Goal: Task Accomplishment & Management: Manage account settings

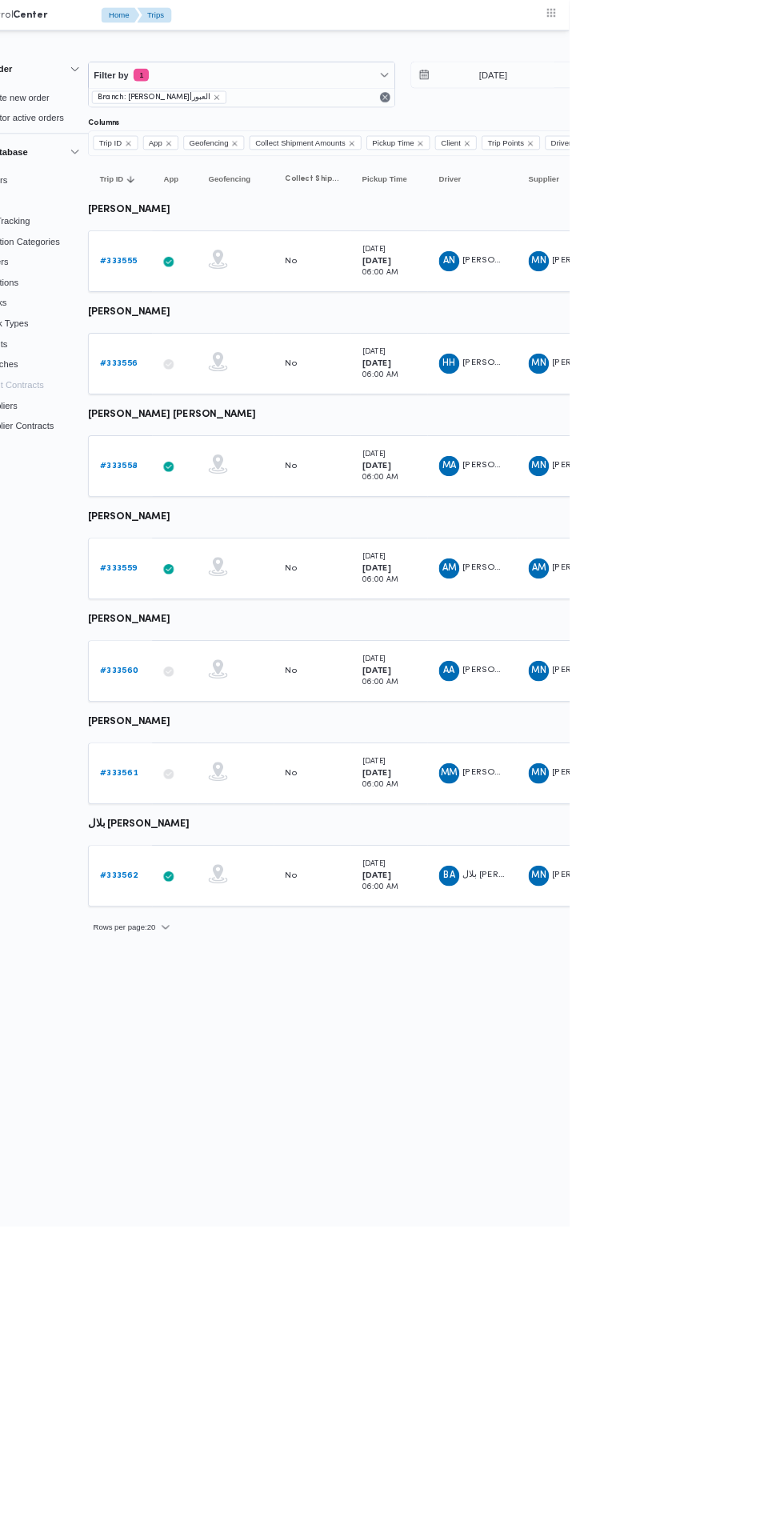
click at [221, 965] on b "# 333561" at bounding box center [222, 966] width 47 height 10
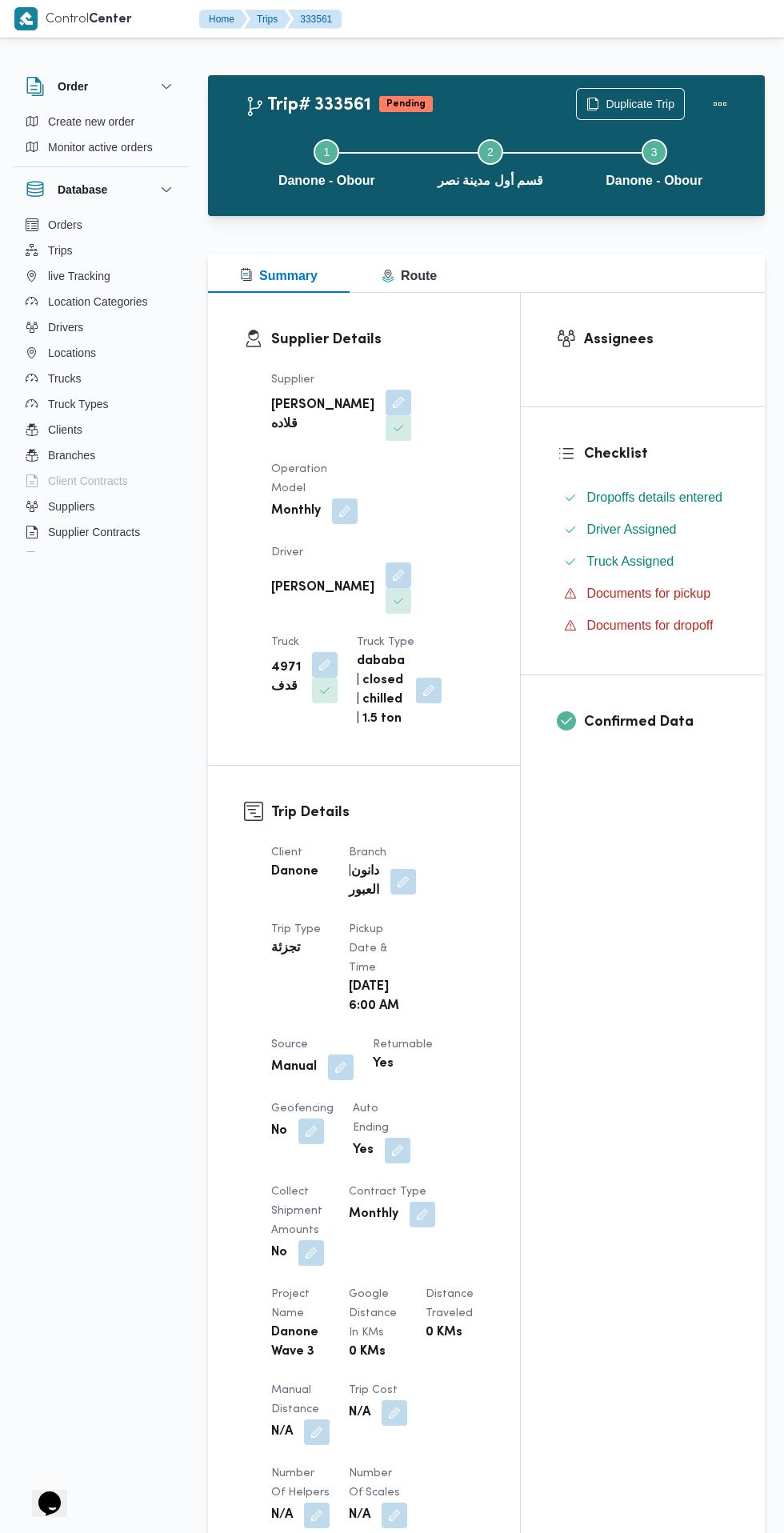
click at [386, 562] on button "button" at bounding box center [398, 575] width 26 height 26
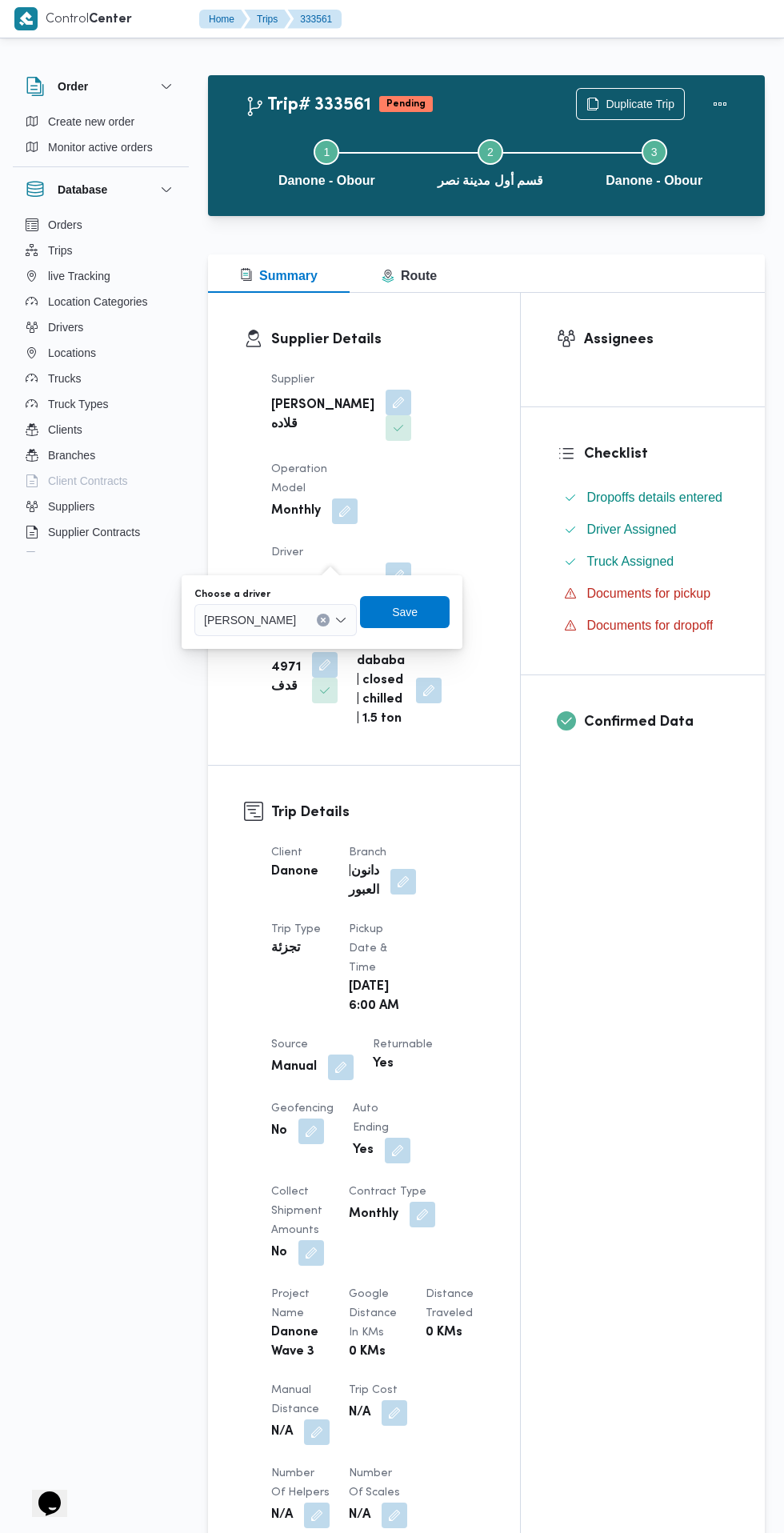
click at [304, 620] on input "Choose a driver" at bounding box center [303, 620] width 2 height 20
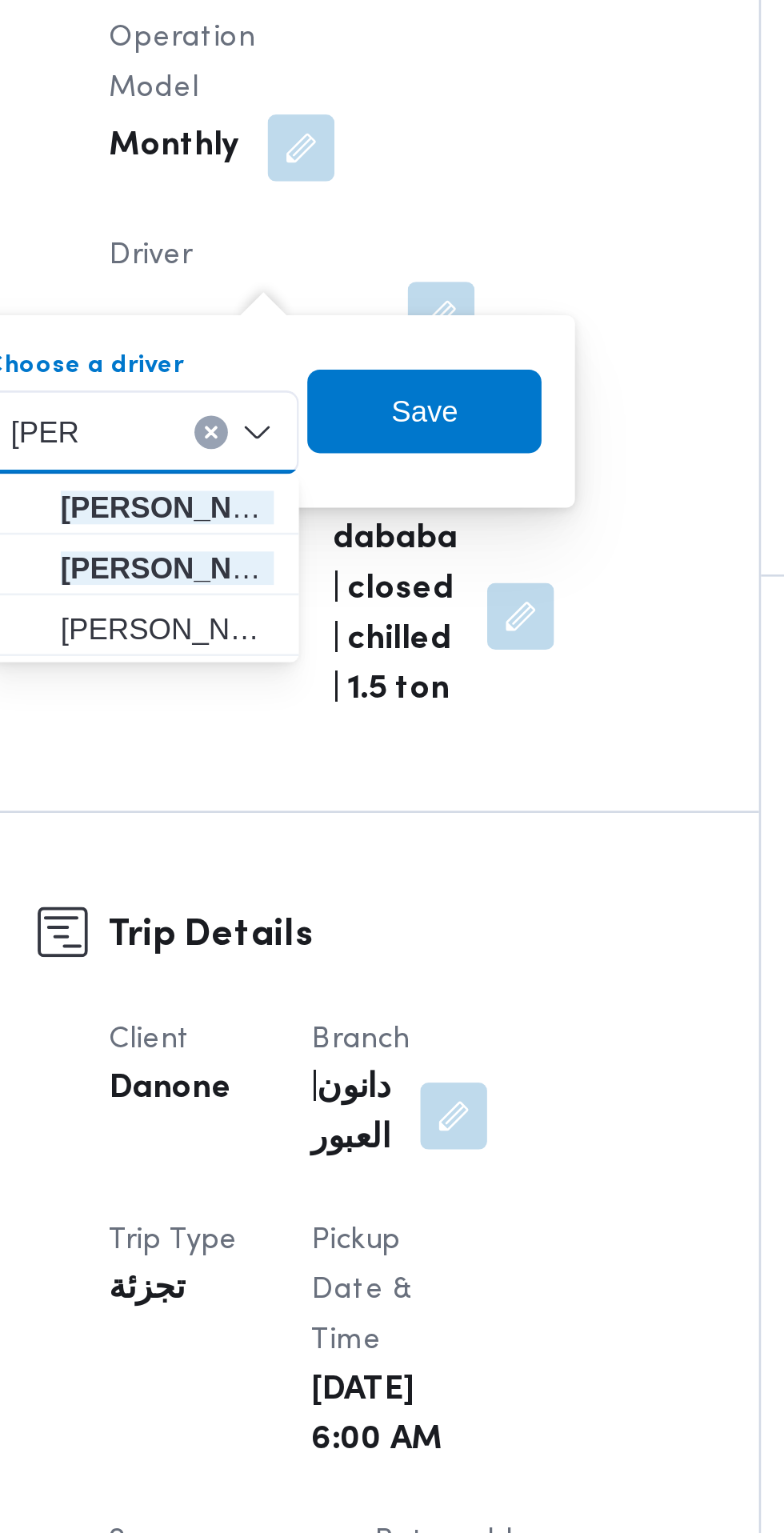
type input "[PERSON_NAME]"
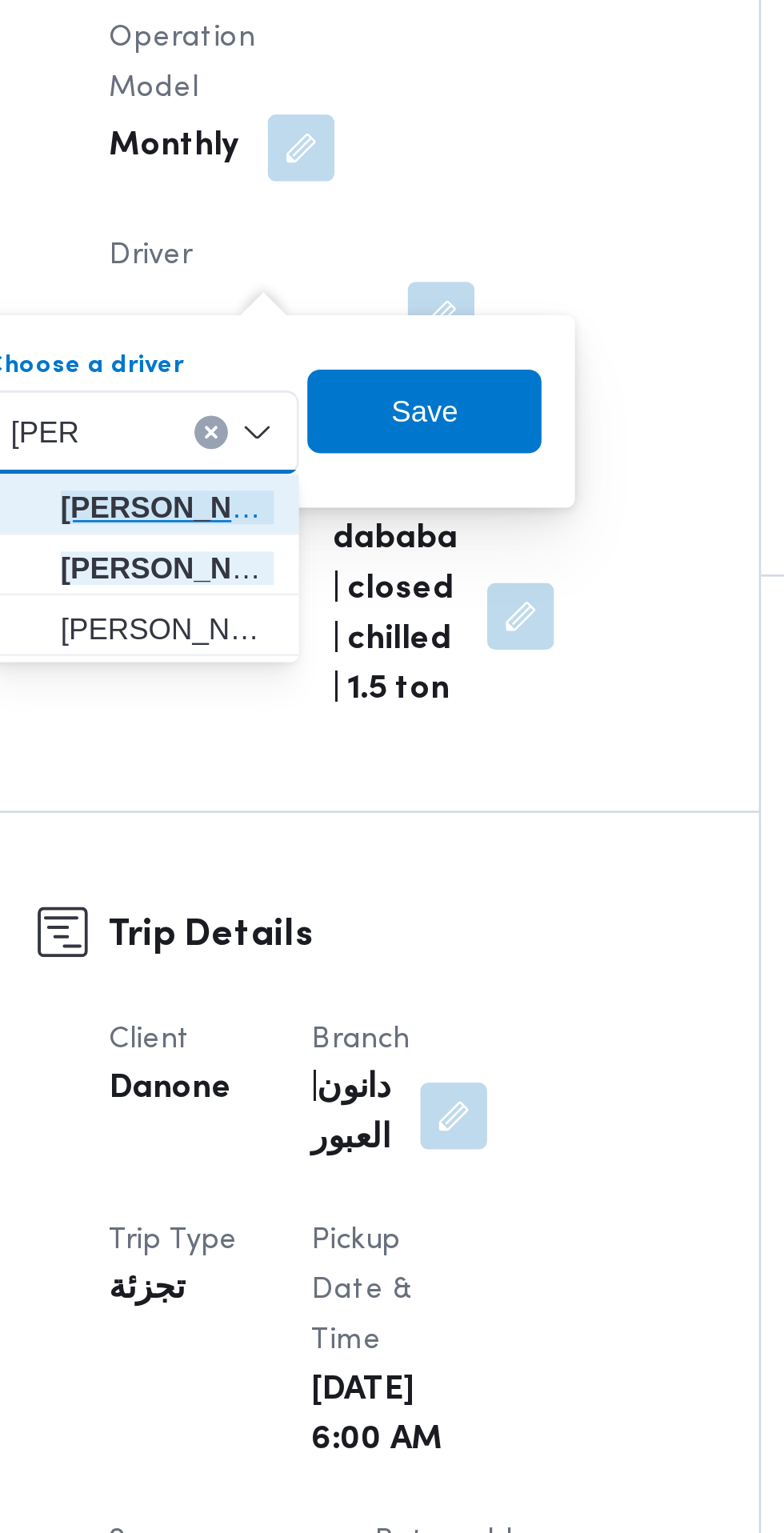
click at [316, 647] on span "[PERSON_NAME]" at bounding box center [293, 649] width 82 height 20
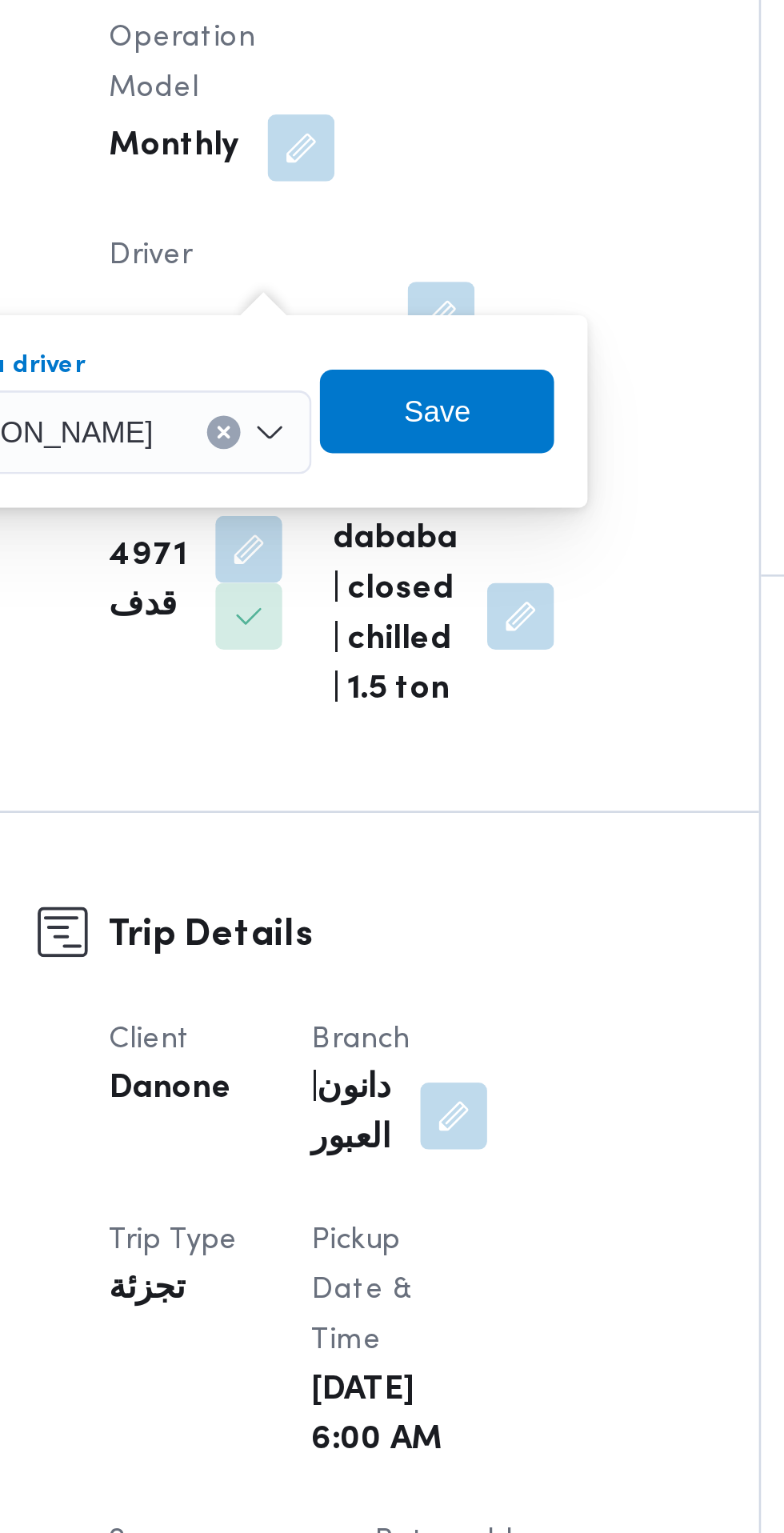
click at [317, 621] on icon "Clear input" at bounding box center [316, 620] width 4 height 4
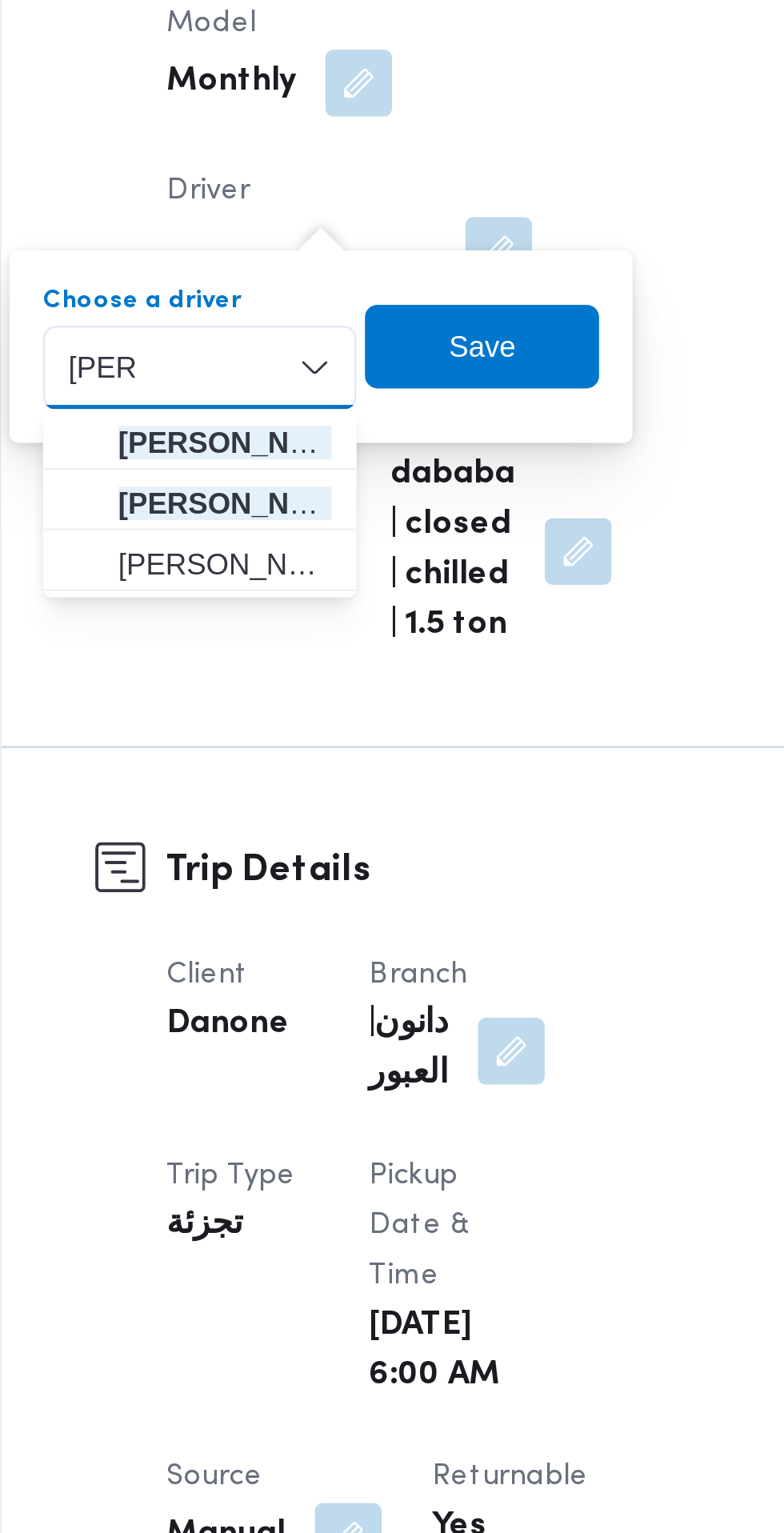
type input "[PERSON_NAME]"
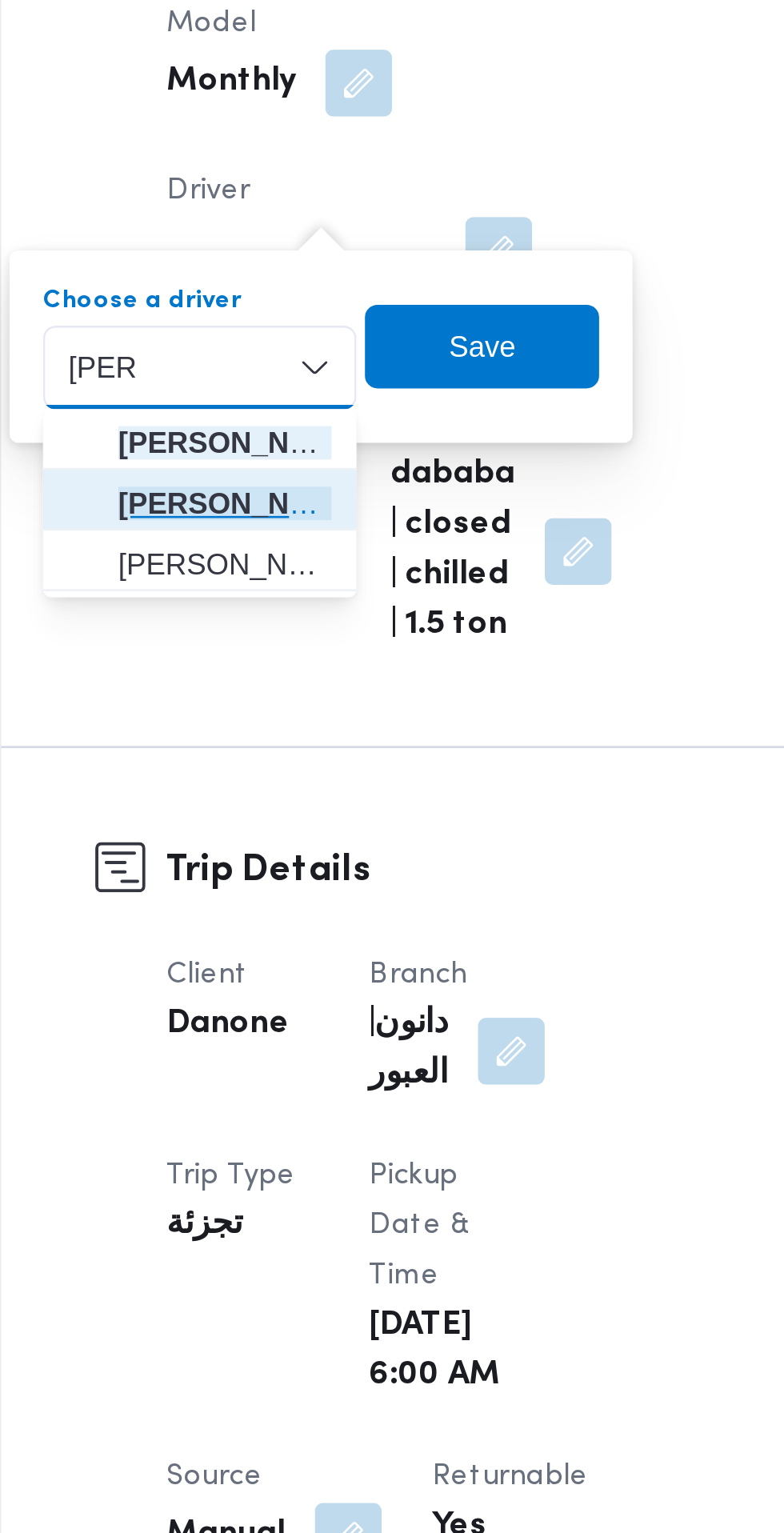
click at [314, 671] on span "[PERSON_NAME] العقيد" at bounding box center [293, 672] width 82 height 20
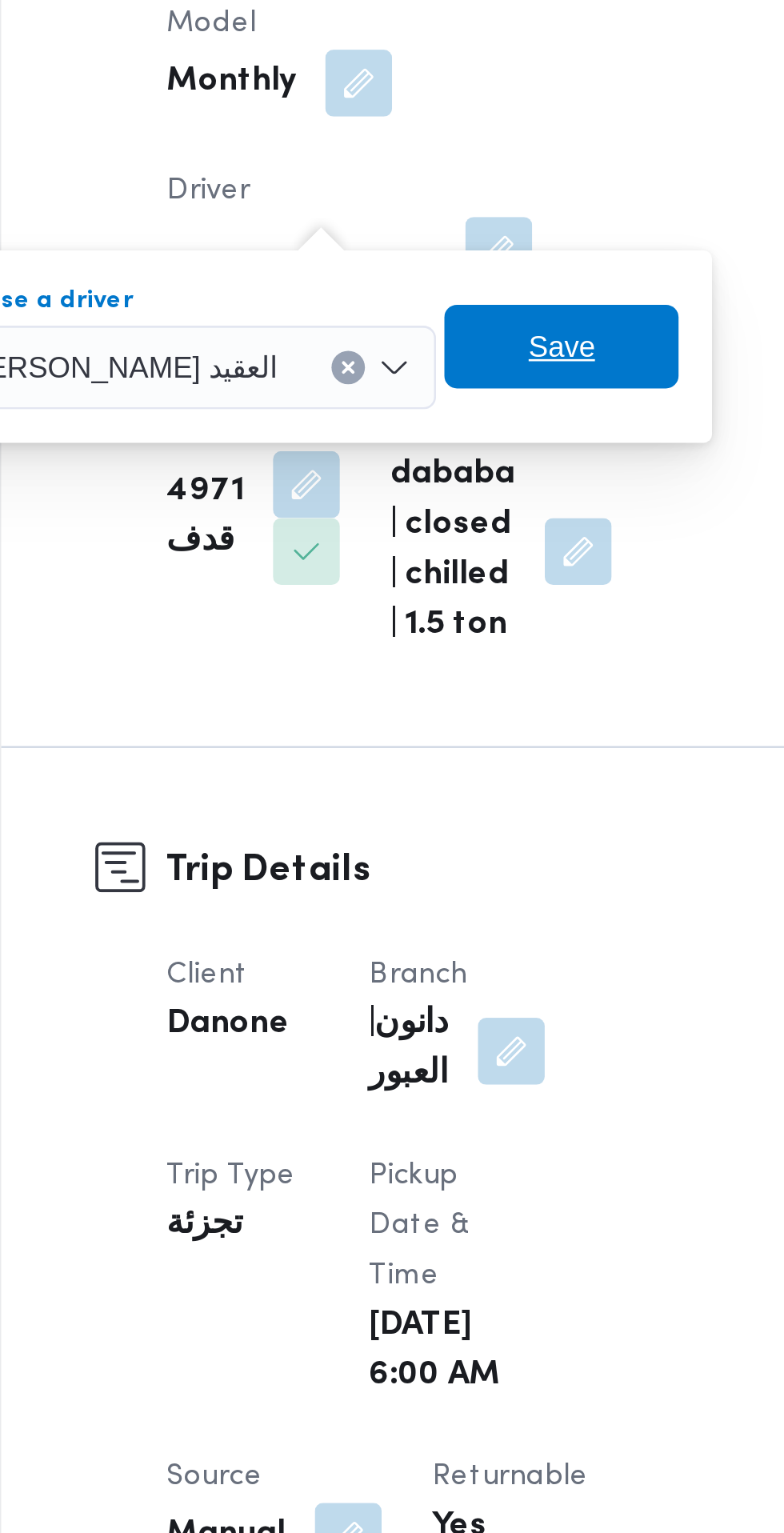
click at [449, 608] on span "Save" at bounding box center [422, 612] width 90 height 32
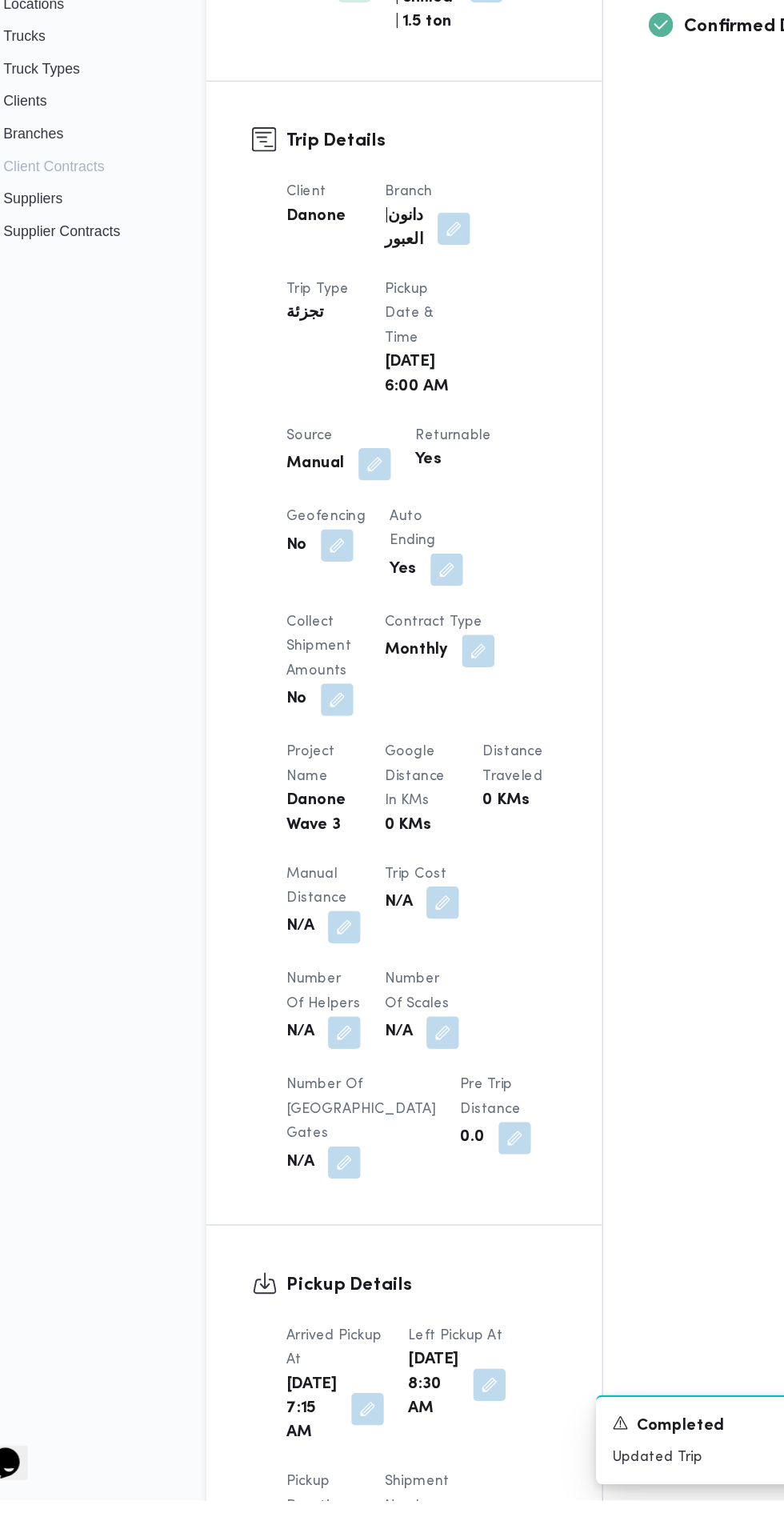
scroll to position [369, 0]
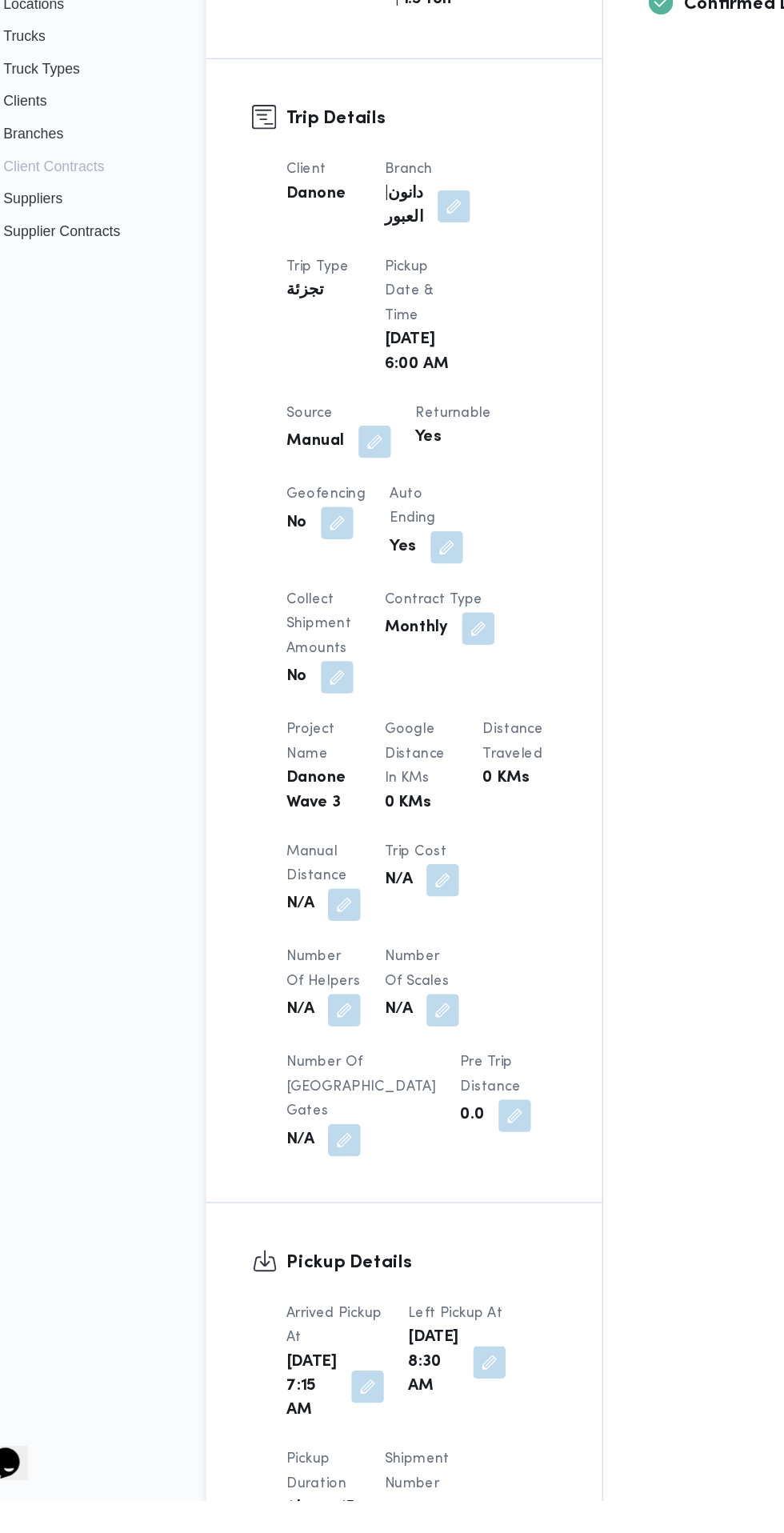
click at [328, 1456] on button "button" at bounding box center [335, 1443] width 26 height 26
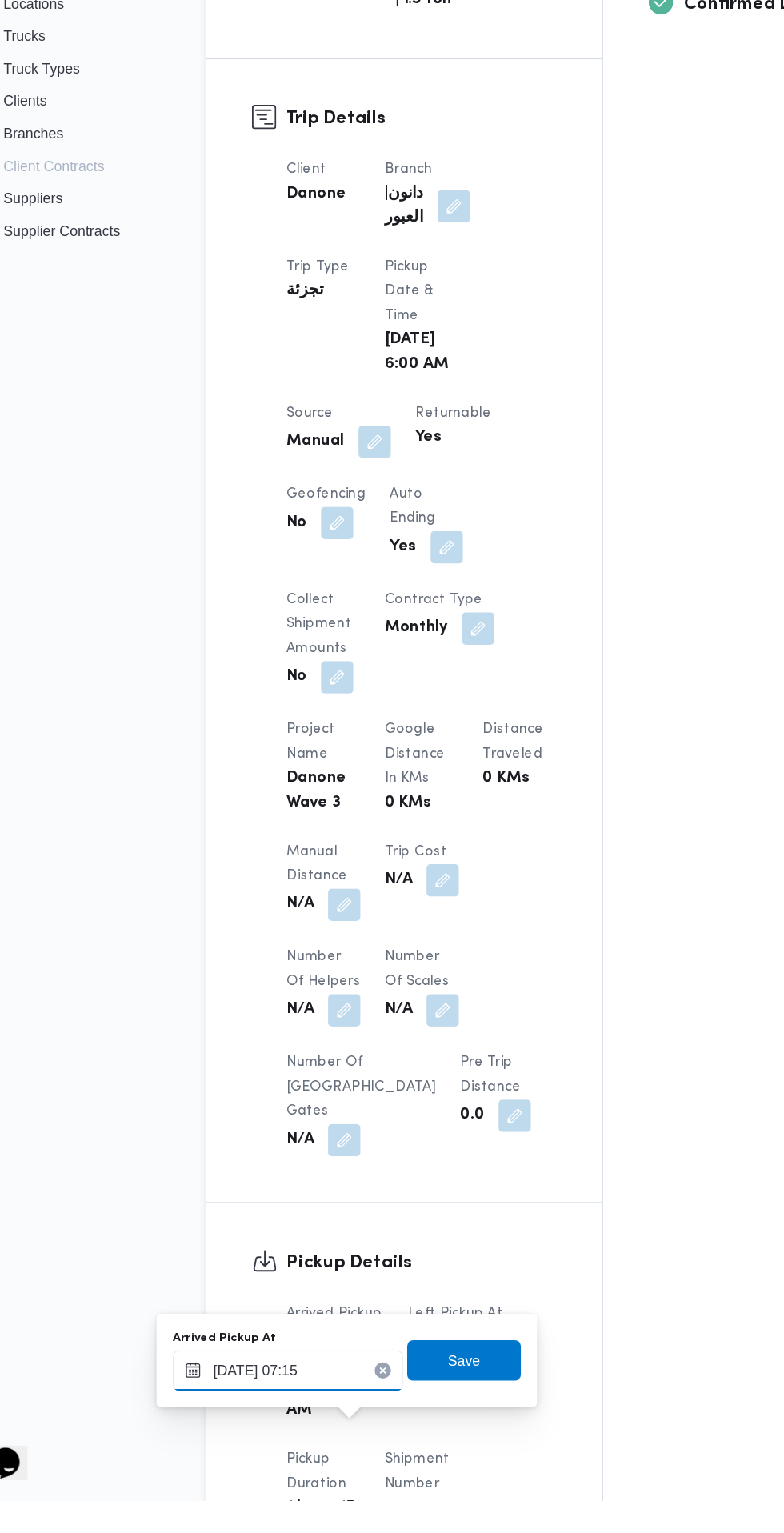
click at [298, 1436] on input "[DATE] 07:15" at bounding box center [272, 1431] width 182 height 32
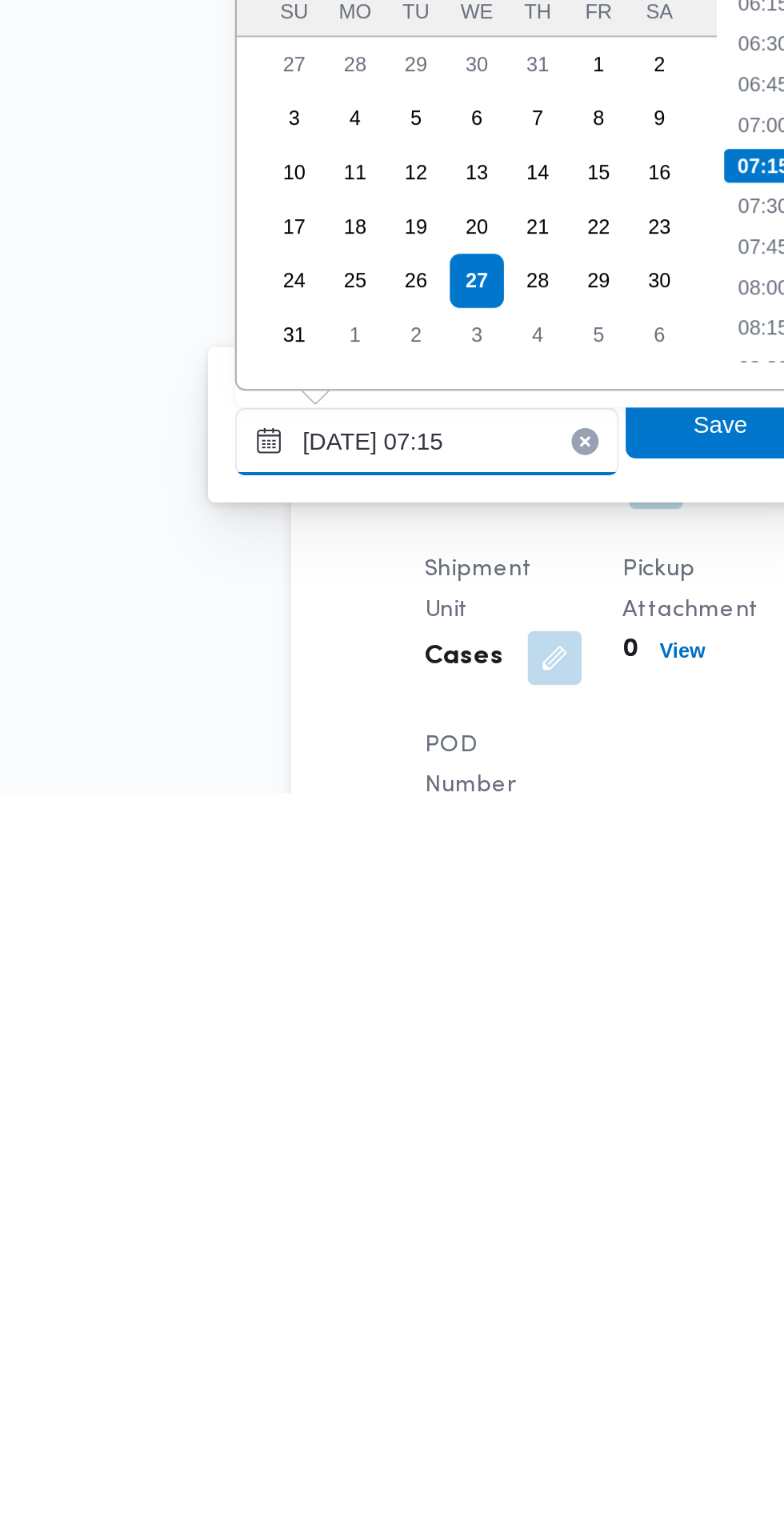
scroll to position [548, 0]
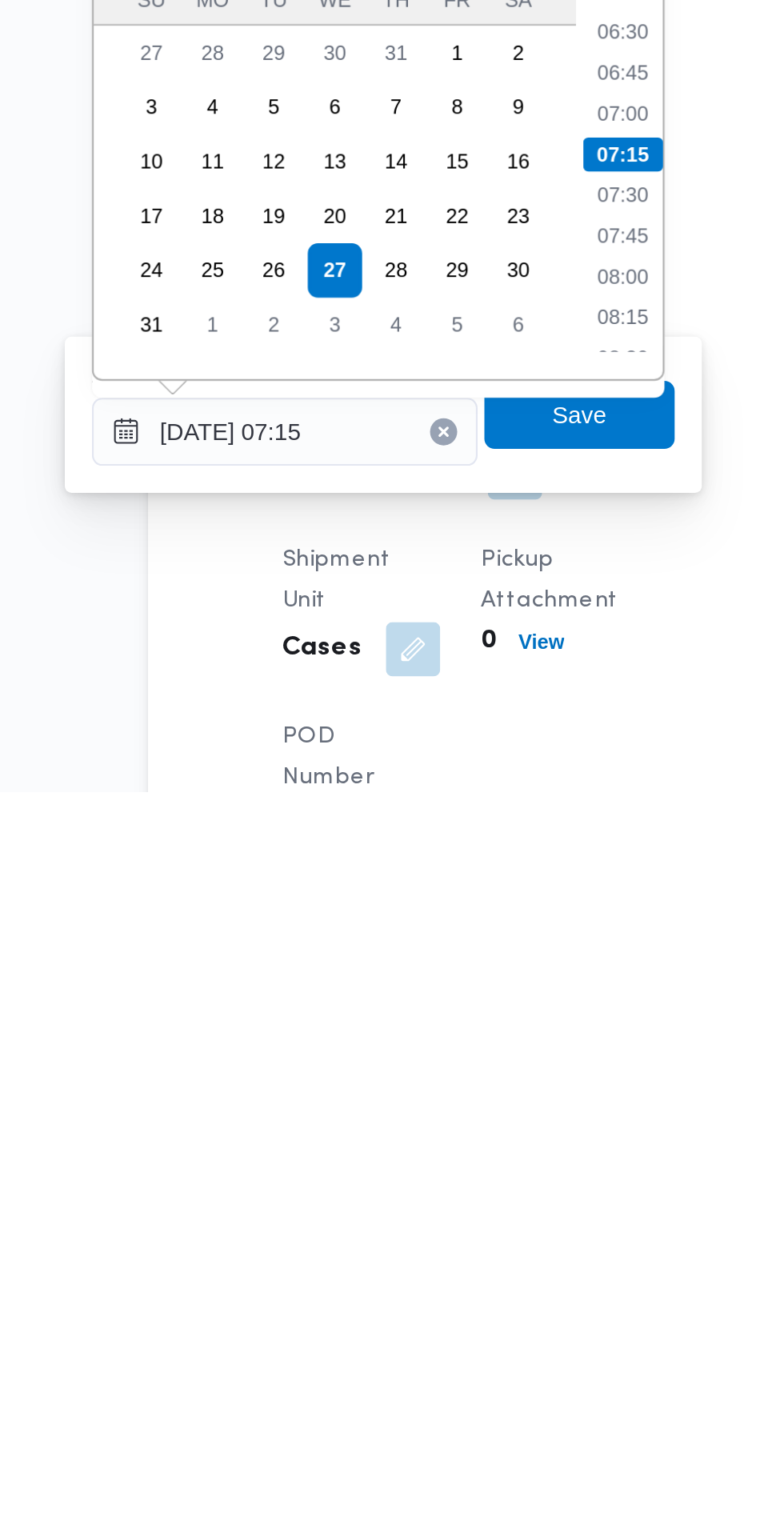
click at [432, 1274] on li "07:45" at bounding box center [431, 1271] width 37 height 16
type input "[DATE] 07:45"
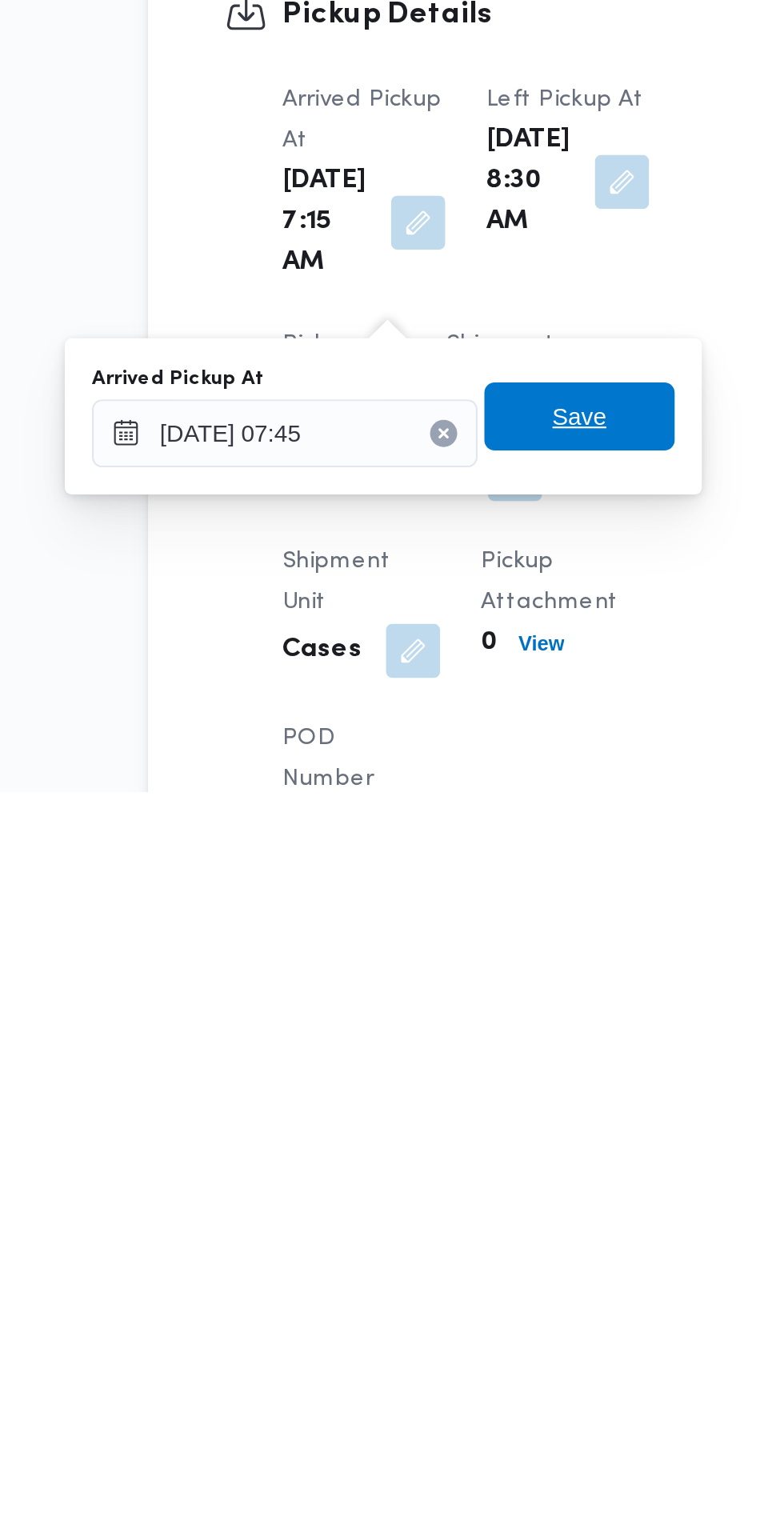
click at [437, 1357] on span "Save" at bounding box center [410, 1356] width 90 height 32
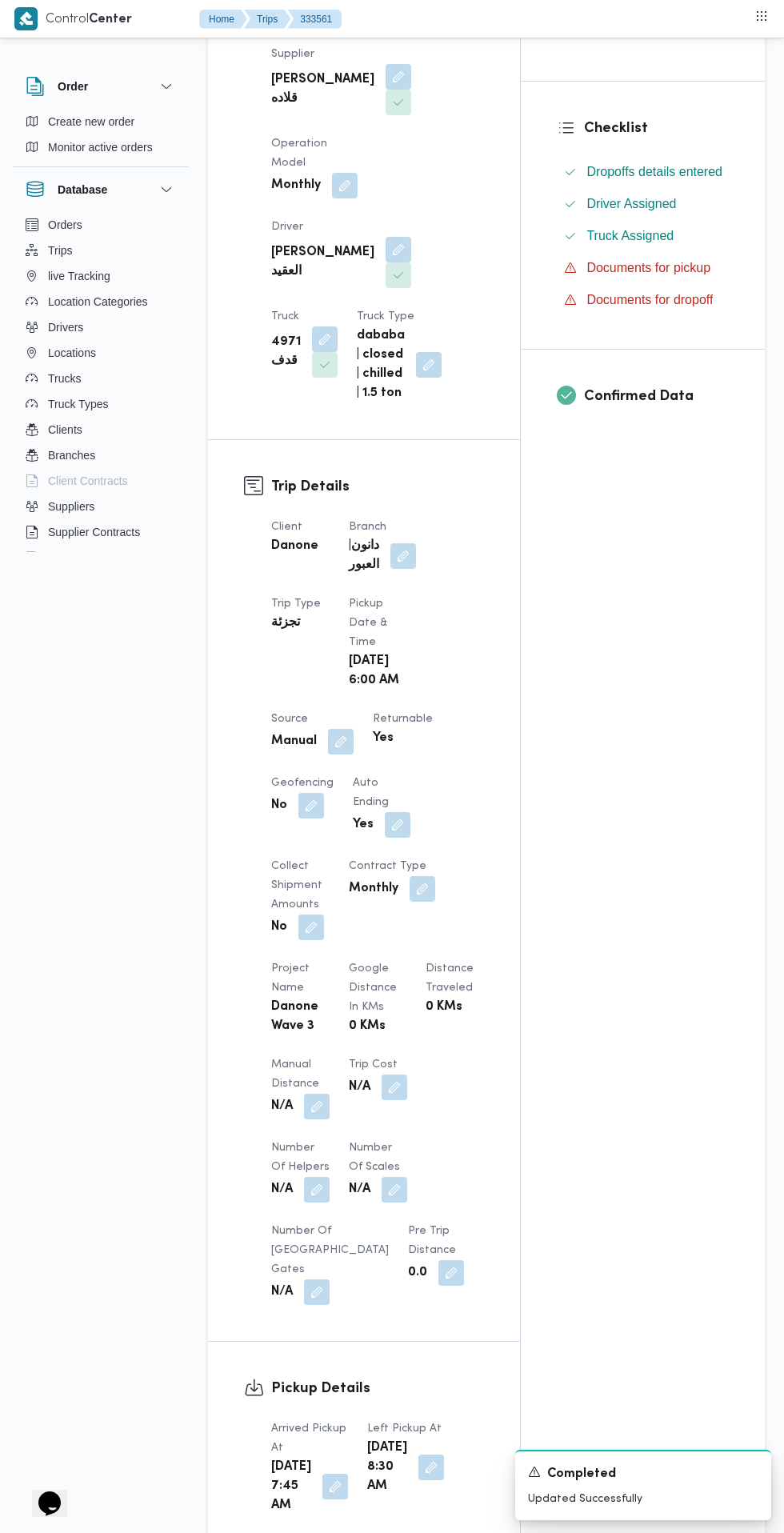
scroll to position [0, 0]
